Goal: Find contact information

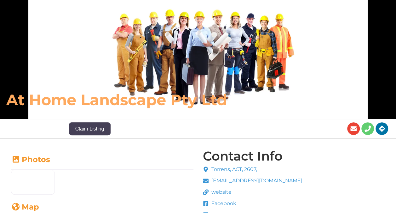
scroll to position [63, 0]
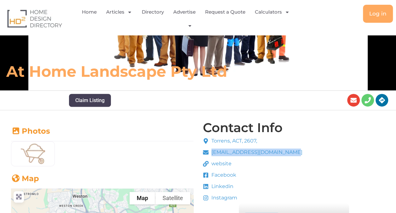
drag, startPoint x: 303, startPoint y: 152, endPoint x: 210, endPoint y: 151, distance: 92.7
copy span "[EMAIL_ADDRESS][DOMAIN_NAME]"
